Goal: Task Accomplishment & Management: Use online tool/utility

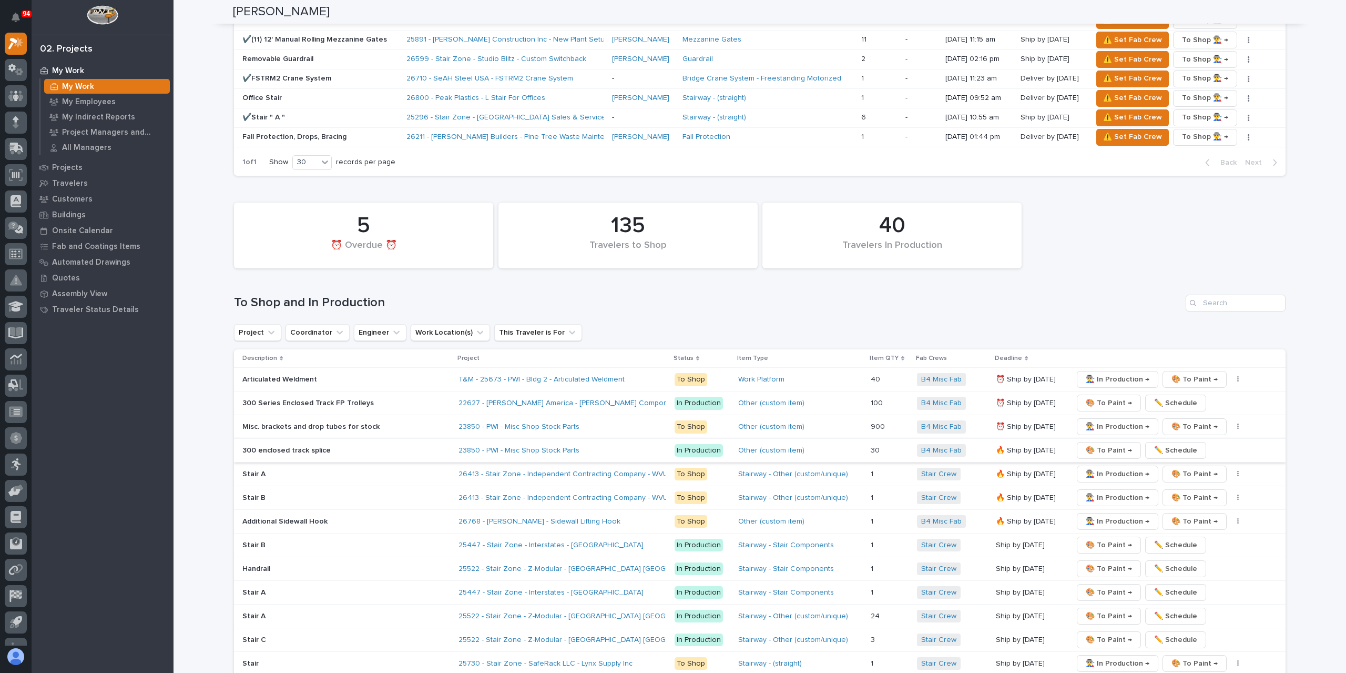
scroll to position [1578, 0]
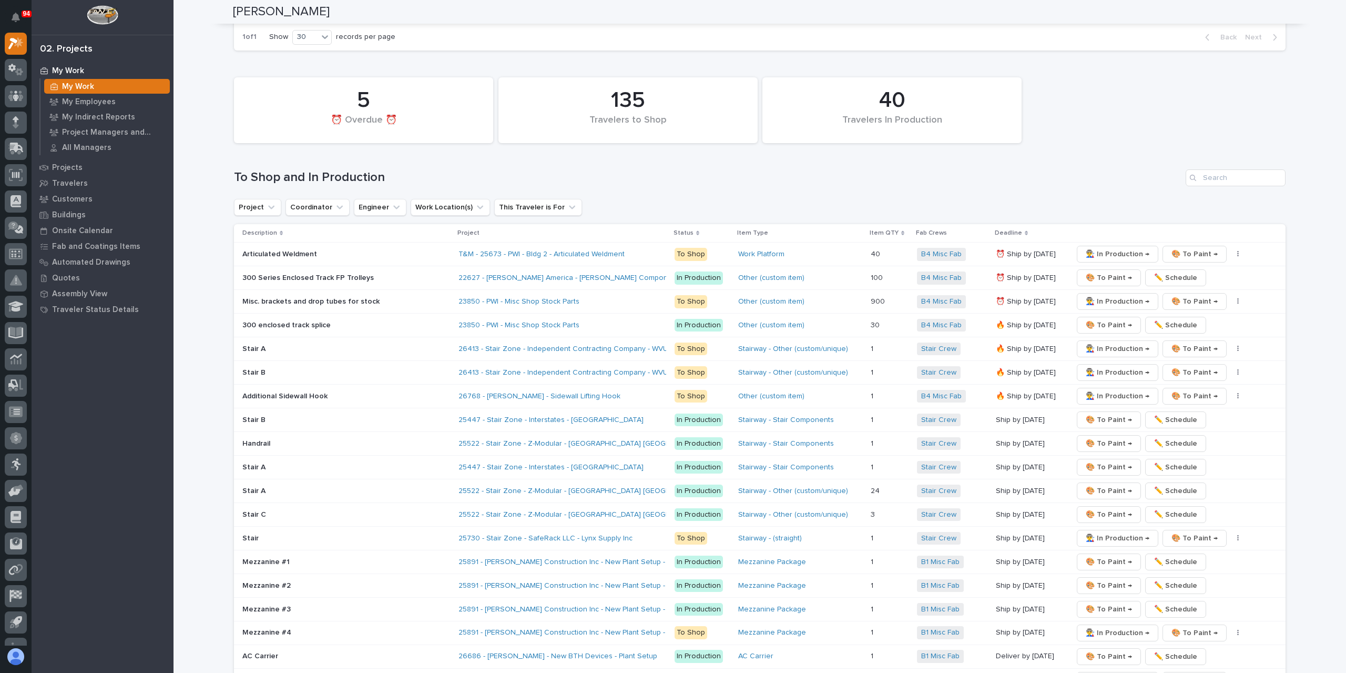
click at [293, 392] on p "Additional Sidewall Hook" at bounding box center [334, 396] width 184 height 9
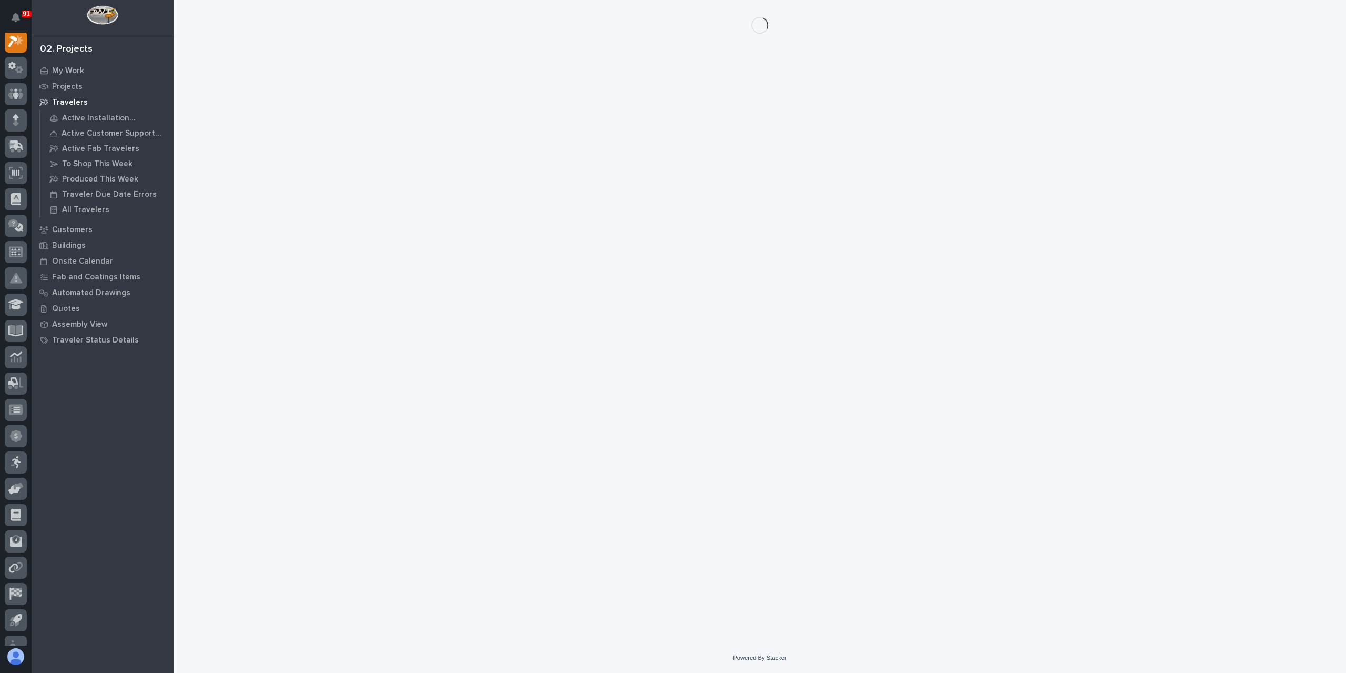
scroll to position [26, 0]
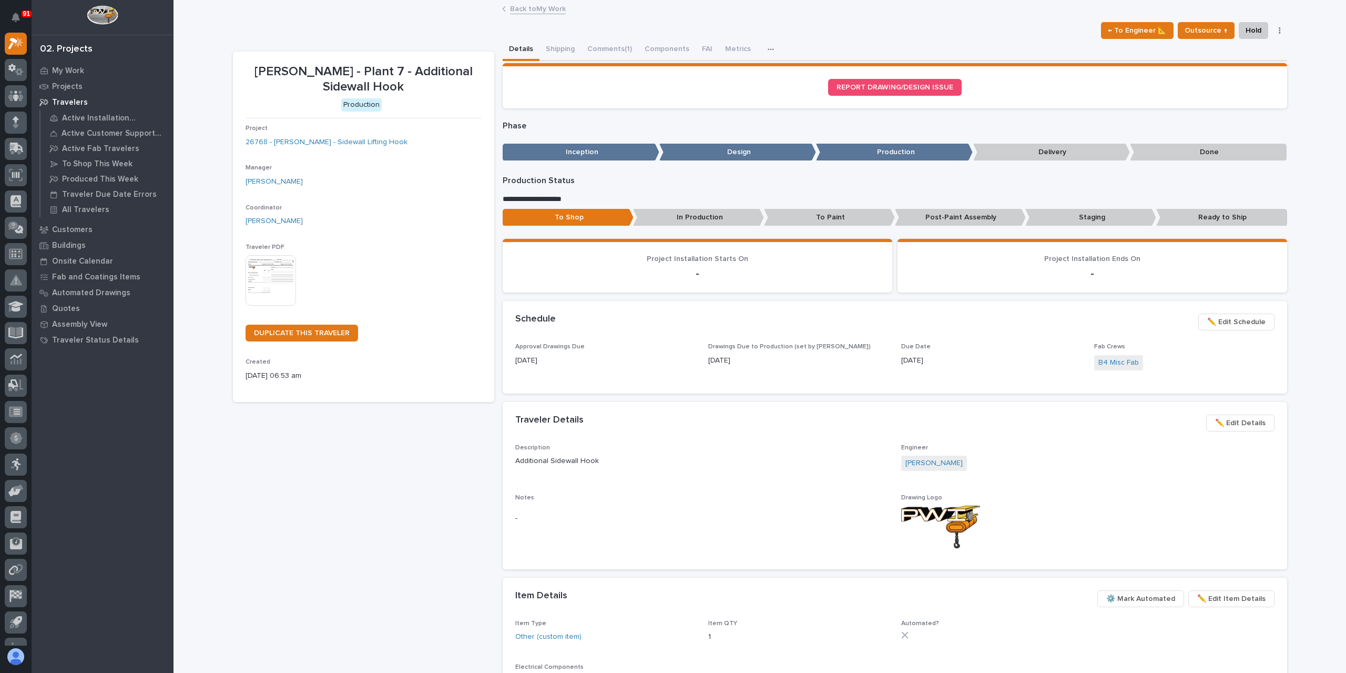
click at [813, 217] on p "To Paint" at bounding box center [829, 217] width 131 height 17
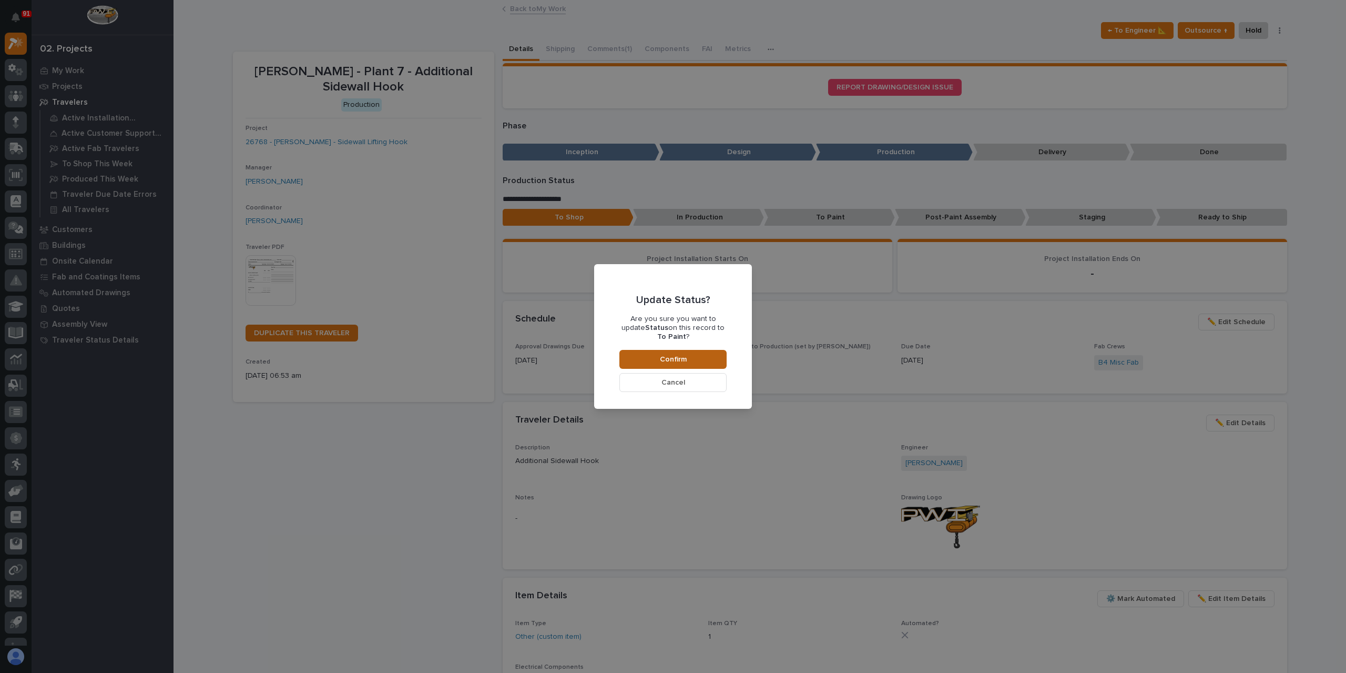
click at [677, 363] on button "Confirm" at bounding box center [673, 359] width 107 height 19
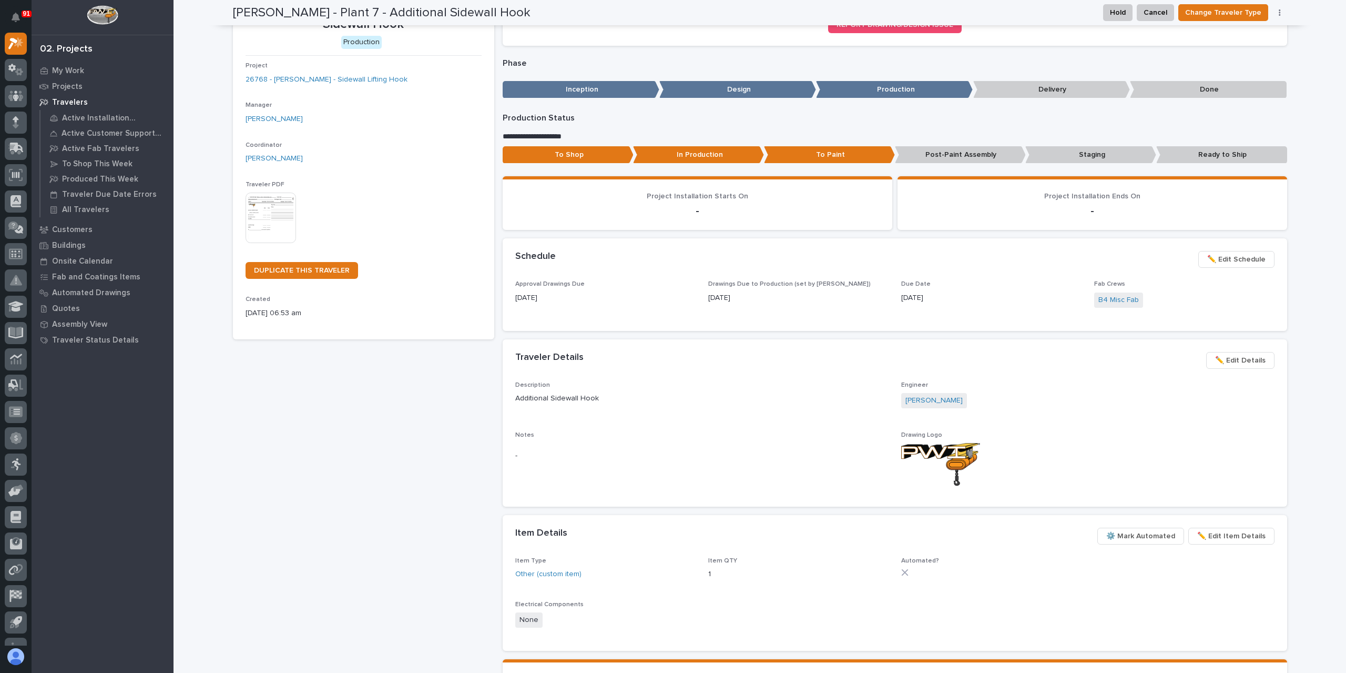
scroll to position [0, 0]
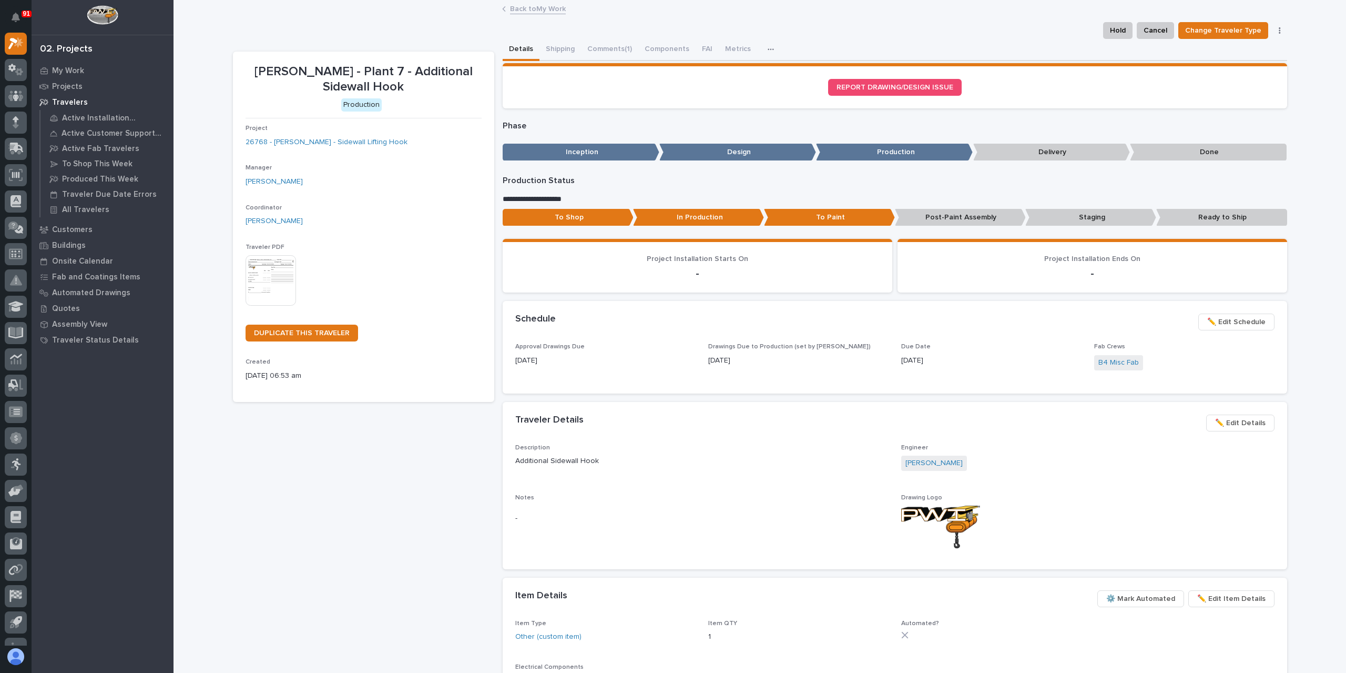
click at [530, 10] on link "Back to My Work" at bounding box center [538, 8] width 56 height 12
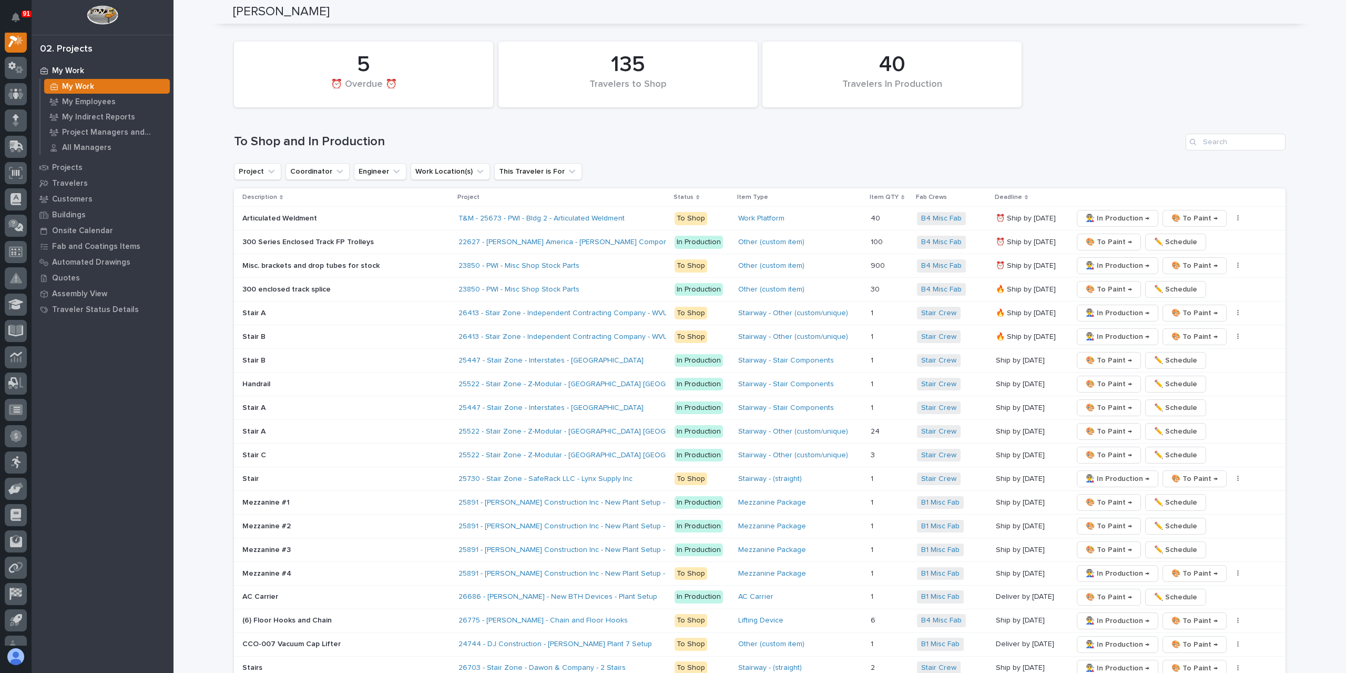
scroll to position [1630, 0]
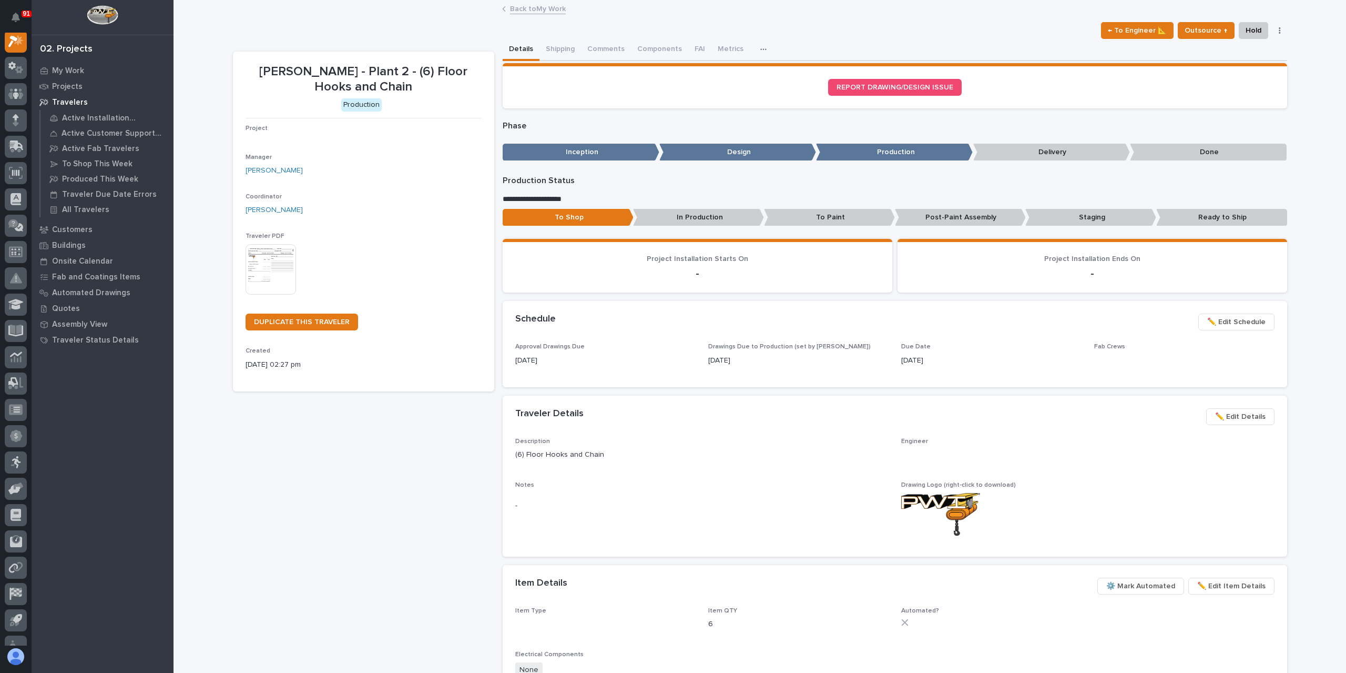
scroll to position [26, 0]
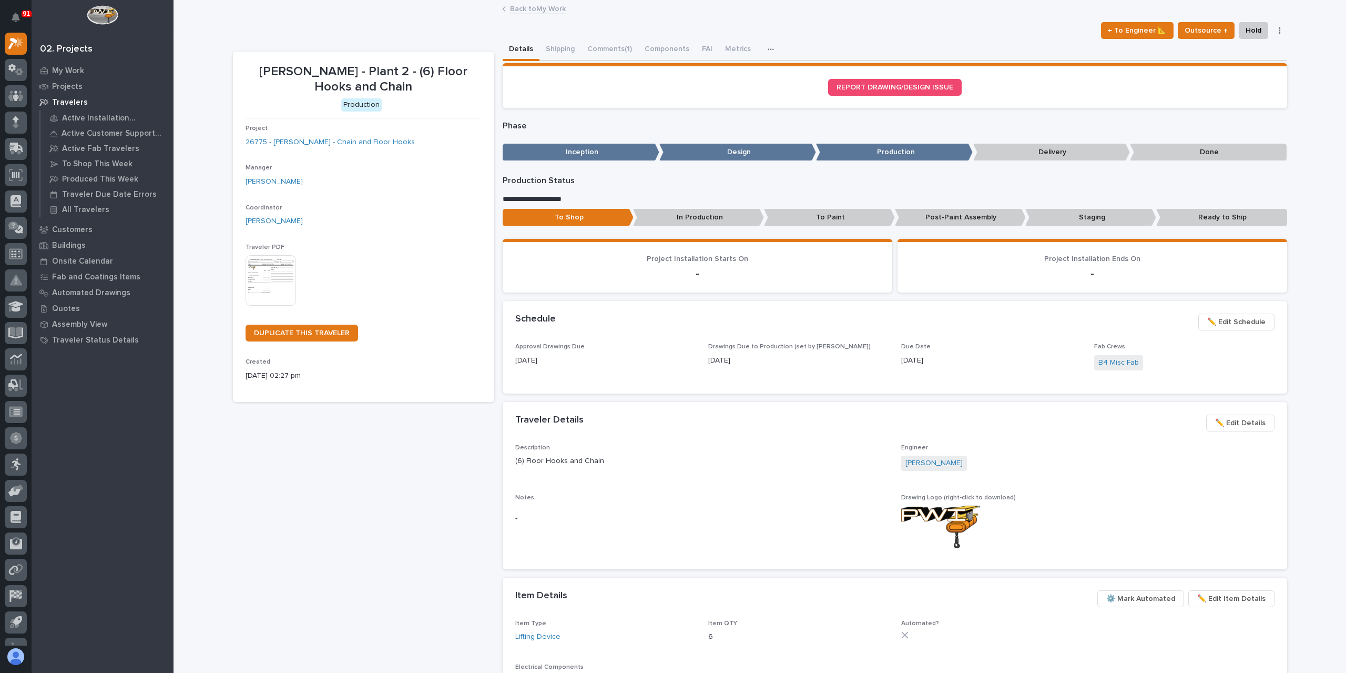
click at [796, 222] on p "To Paint" at bounding box center [829, 217] width 131 height 17
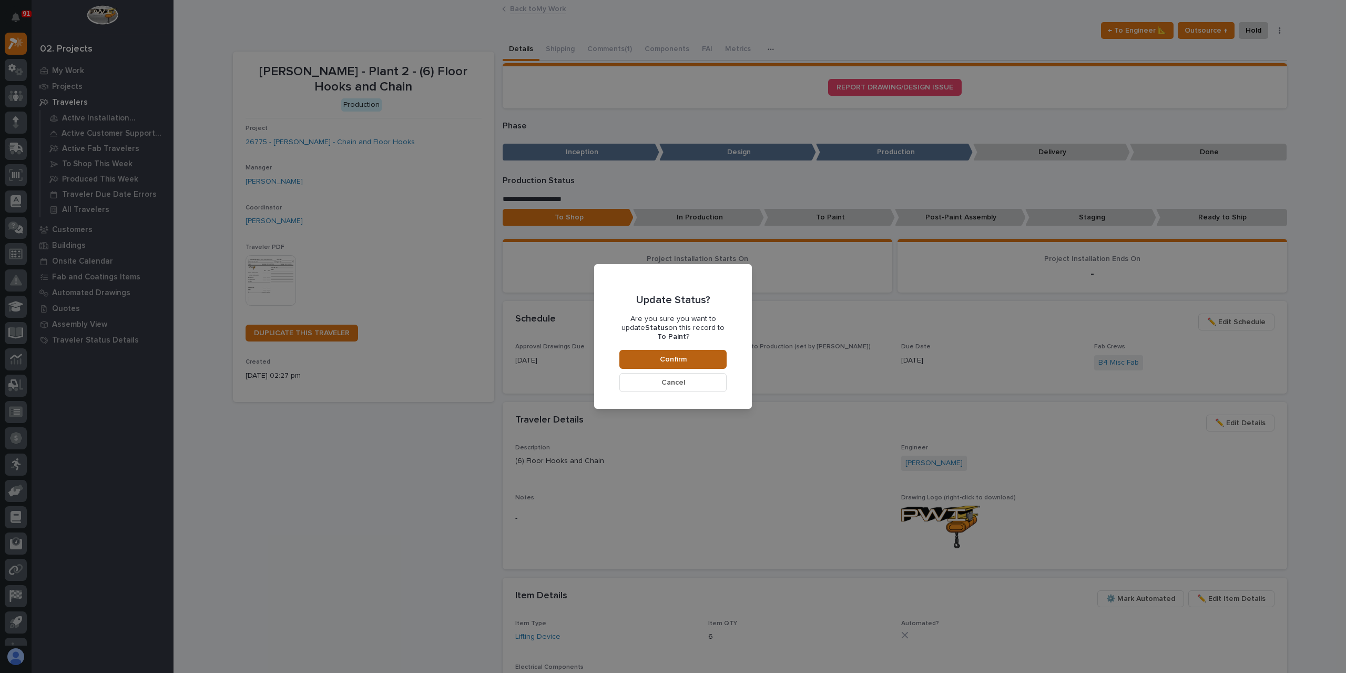
click at [691, 350] on button "Confirm" at bounding box center [673, 359] width 107 height 19
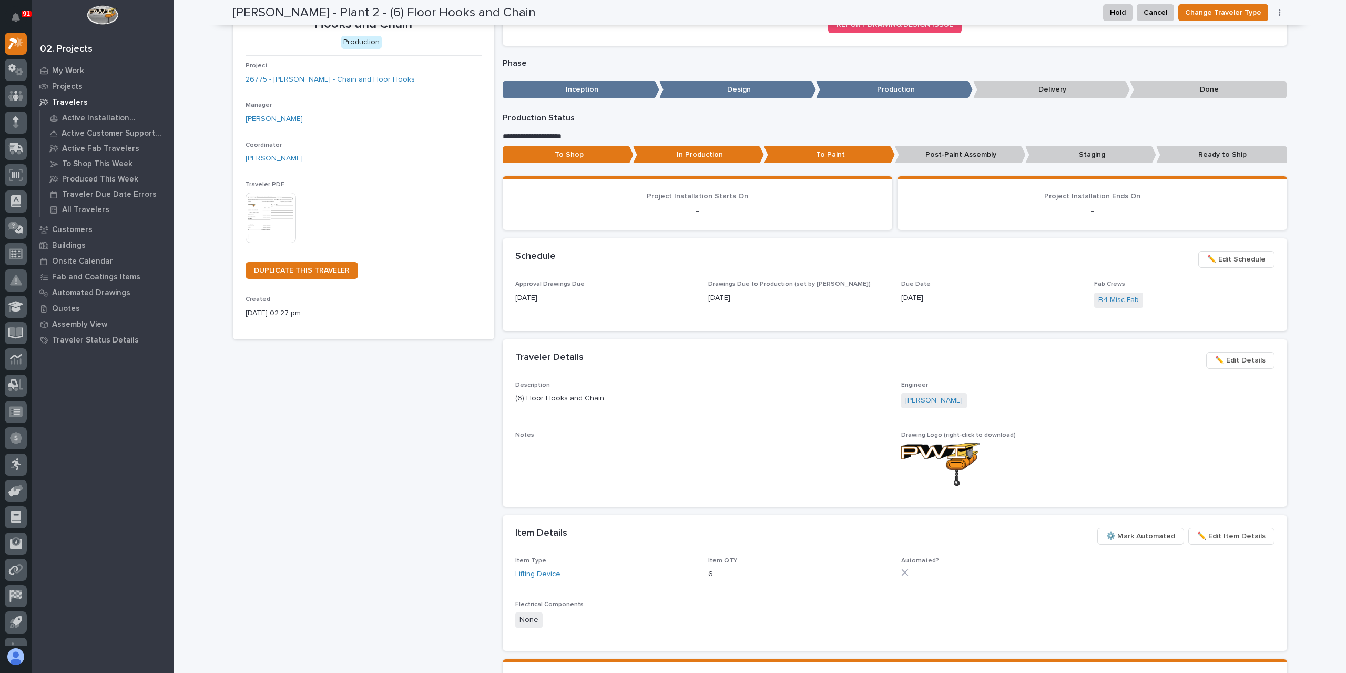
scroll to position [0, 0]
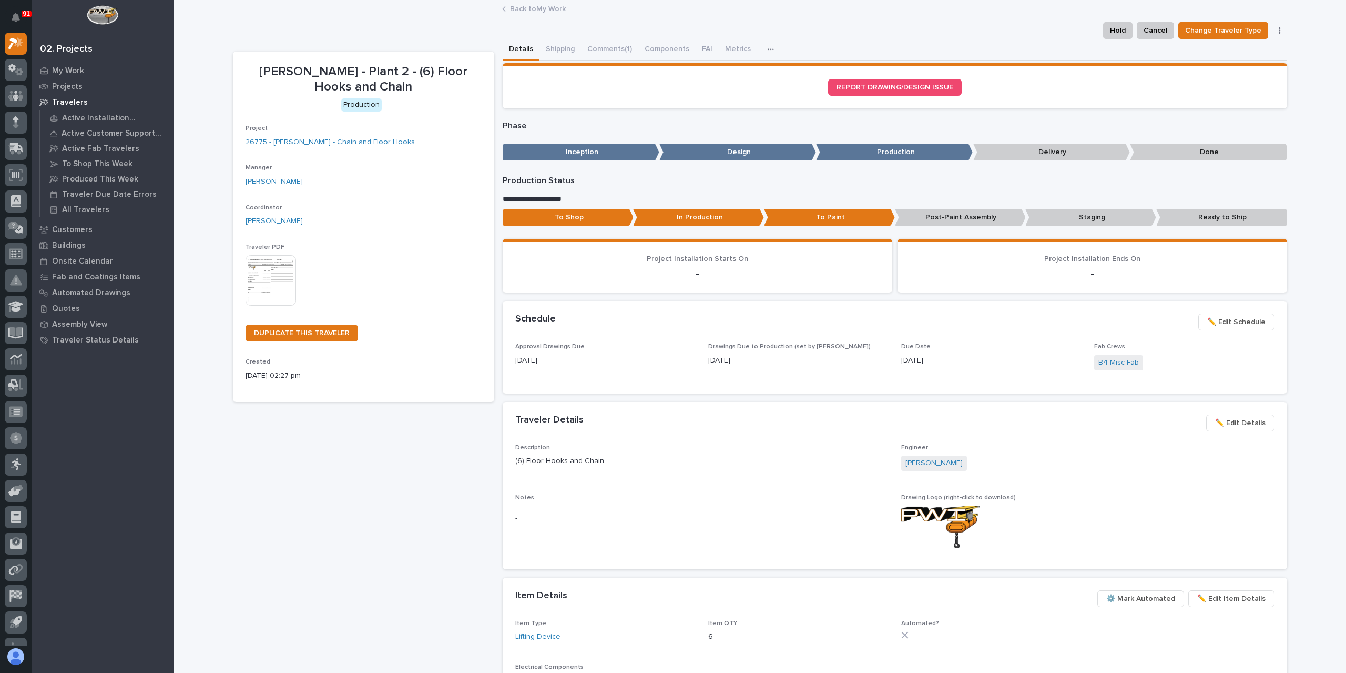
click at [536, 12] on link "Back to My Work" at bounding box center [538, 8] width 56 height 12
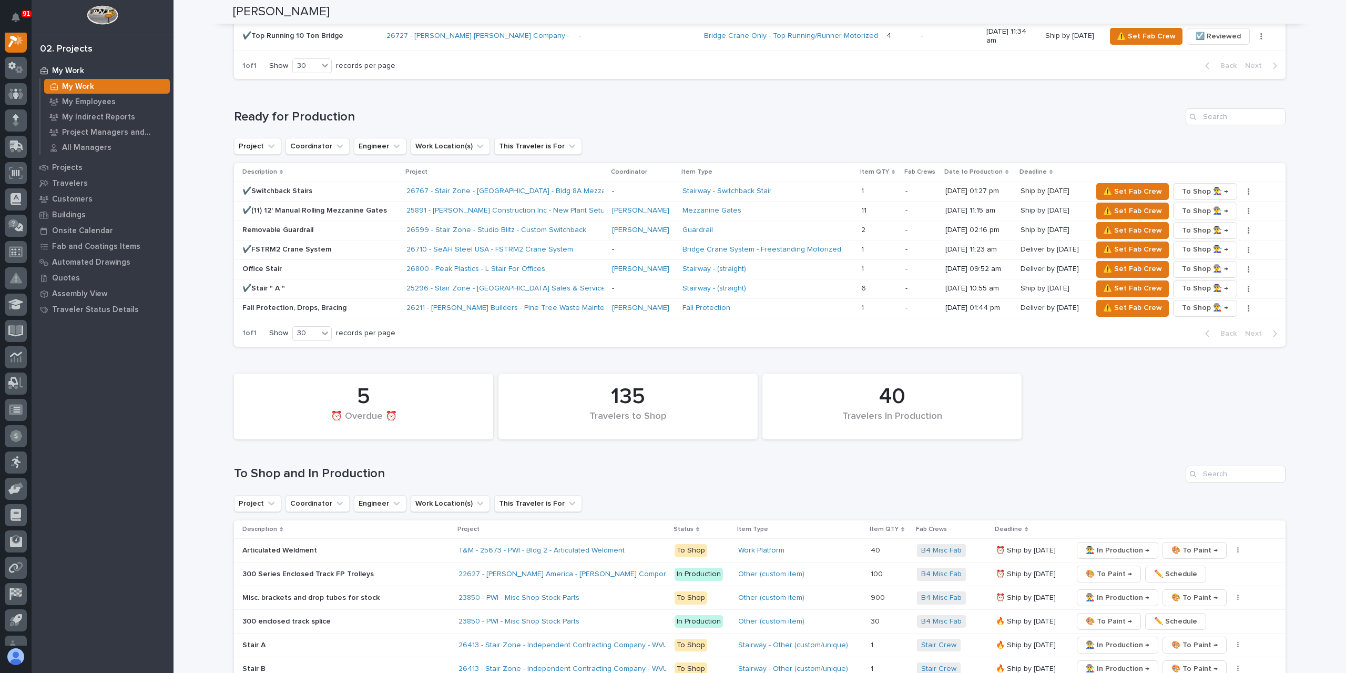
scroll to position [1262, 0]
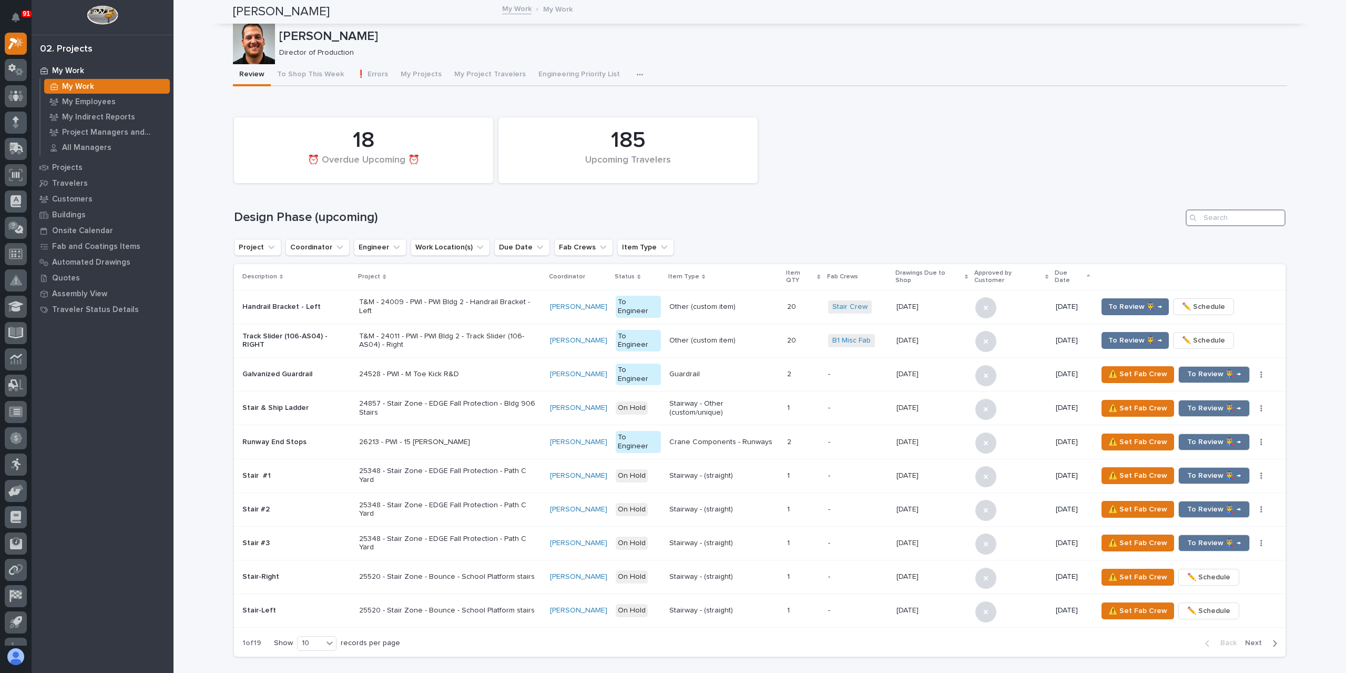
click at [1217, 215] on input "Search" at bounding box center [1236, 217] width 100 height 17
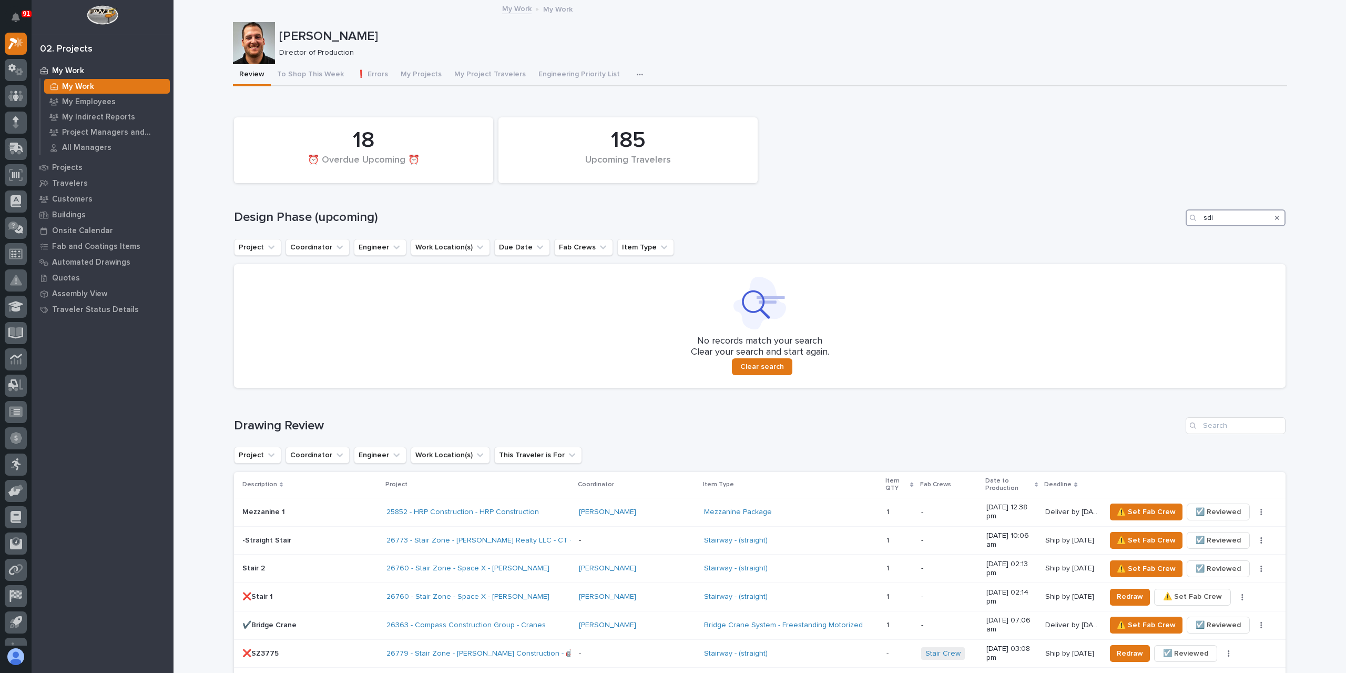
type input "sdi"
click at [1275, 219] on icon "Search" at bounding box center [1277, 218] width 4 height 6
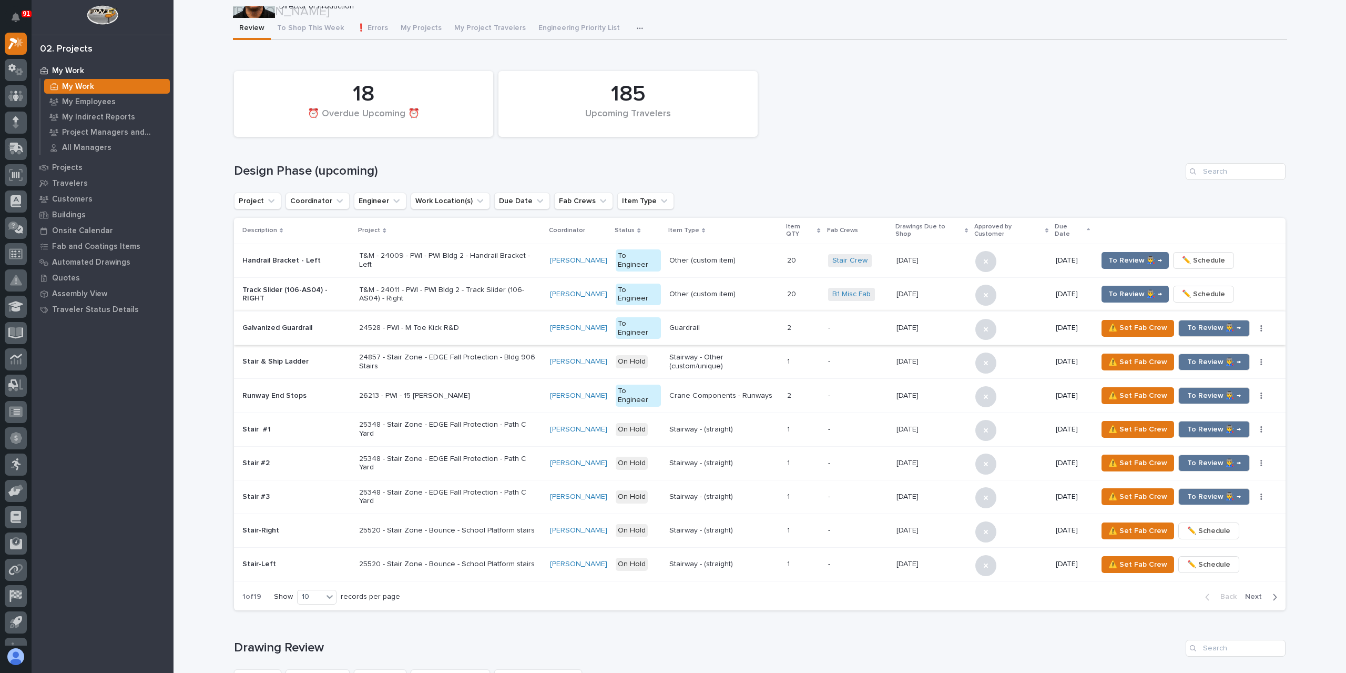
scroll to position [105, 0]
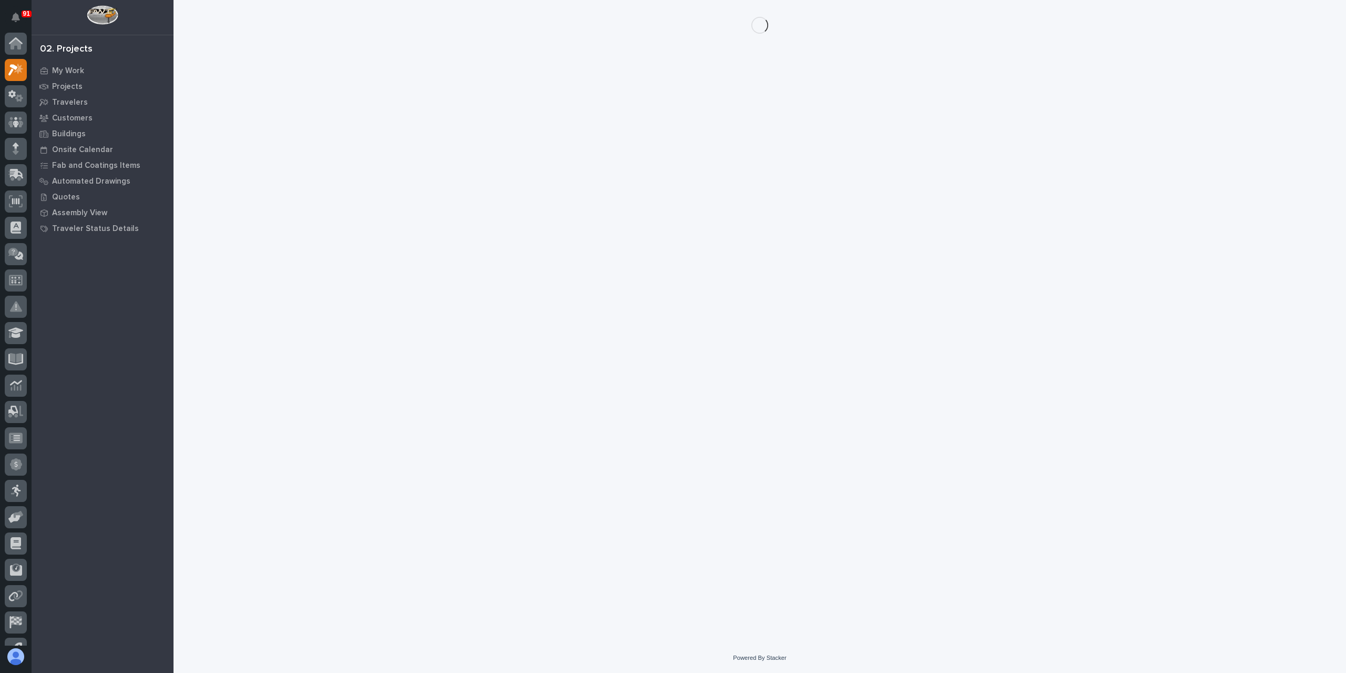
scroll to position [26, 0]
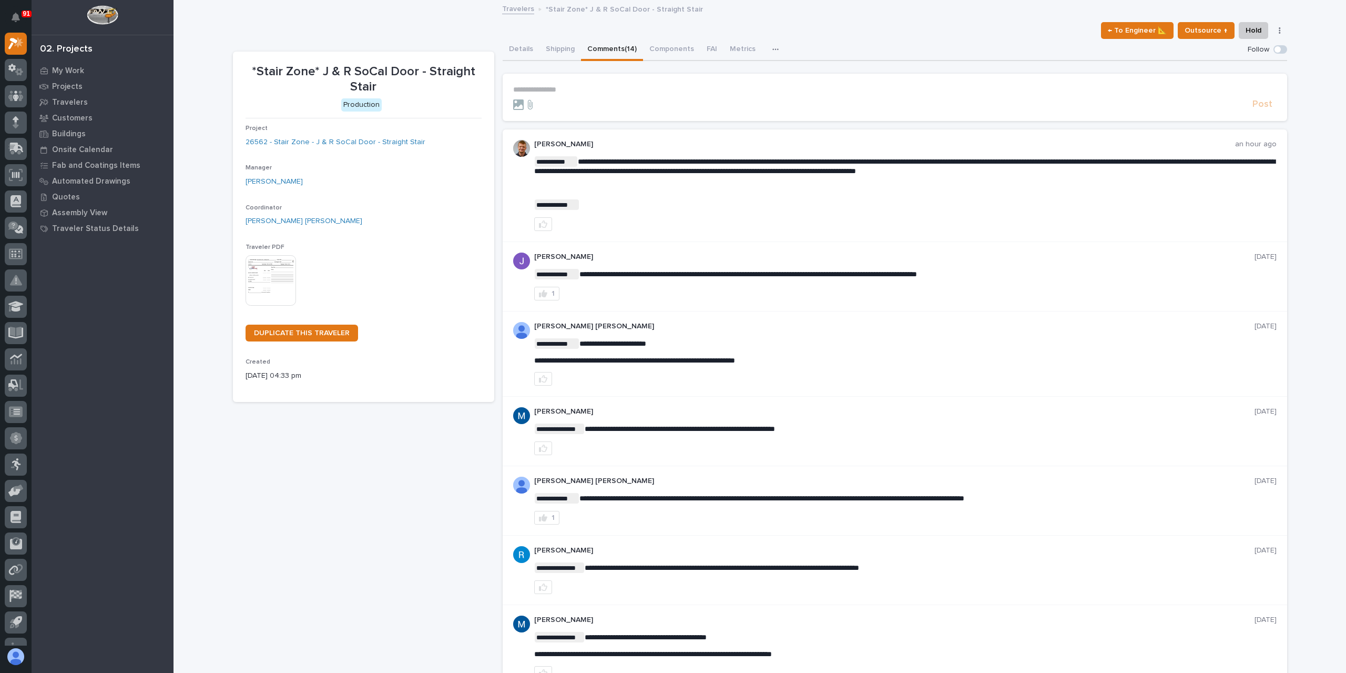
click at [551, 93] on p "**********" at bounding box center [895, 89] width 764 height 9
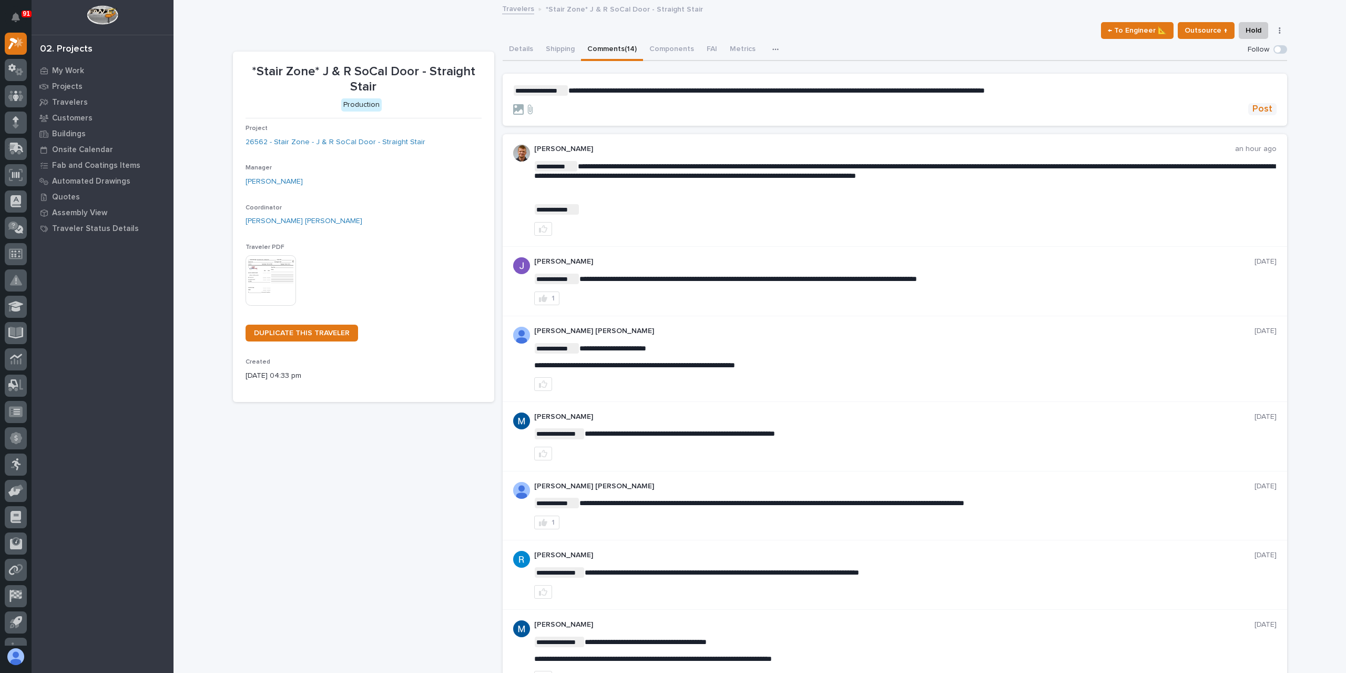
click at [1272, 106] on button "Post" at bounding box center [1263, 109] width 28 height 12
